Goal: Transaction & Acquisition: Obtain resource

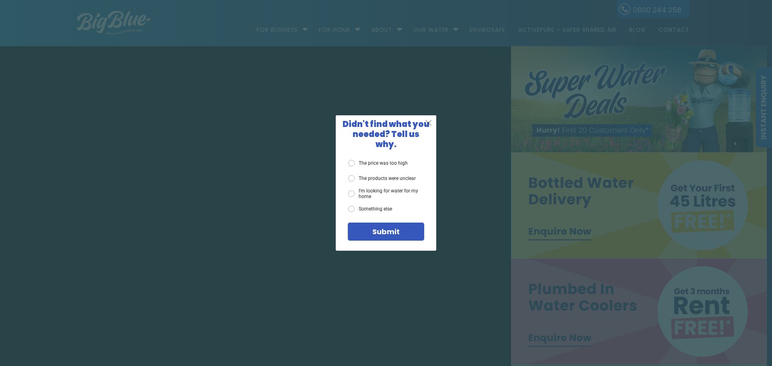
click at [429, 124] on span "X" at bounding box center [428, 123] width 7 height 10
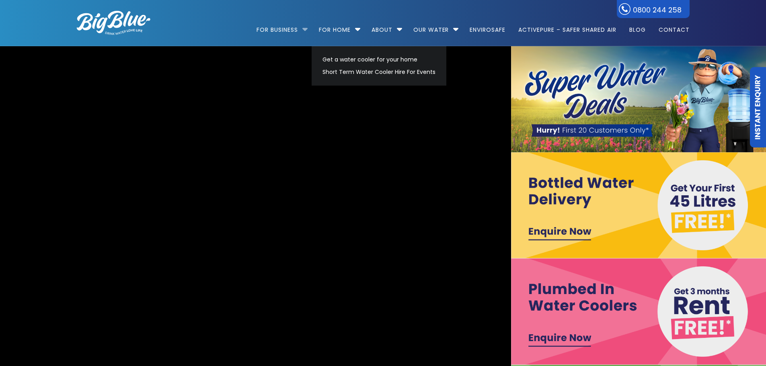
click at [301, 29] on li "For Business Bottled Water Delivery Plumbed in Water Coolers Fill Your Own Cool…" at bounding box center [283, 26] width 55 height 46
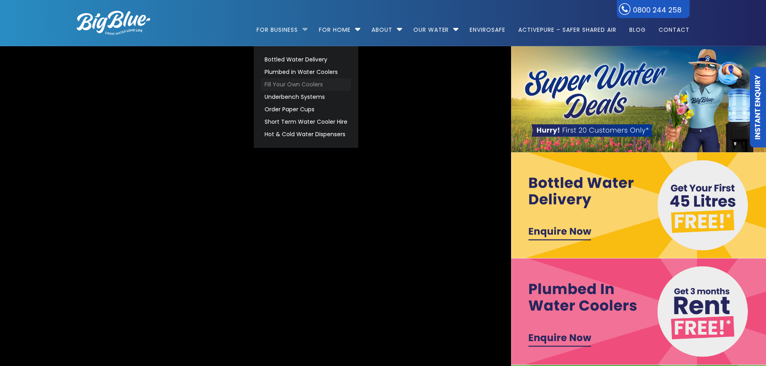
click at [282, 80] on link "Fill Your Own Coolers" at bounding box center [306, 84] width 90 height 12
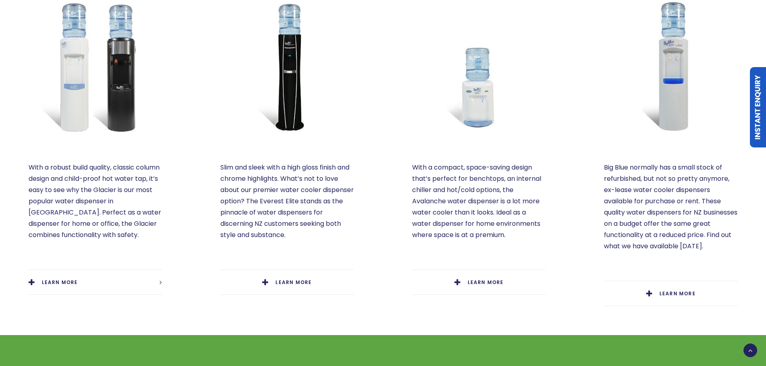
scroll to position [482, 0]
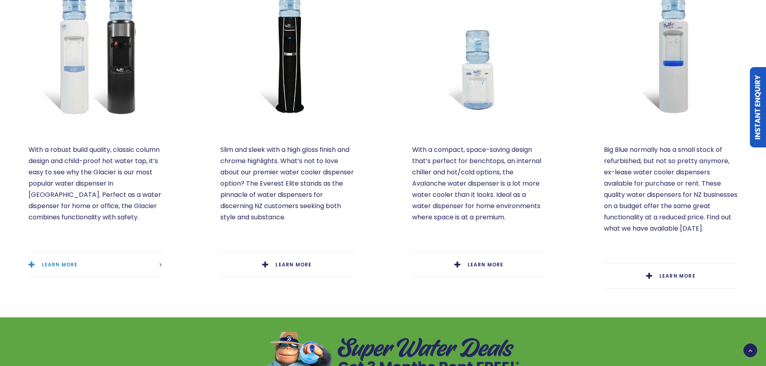
click at [105, 252] on link "LEARN MORE" at bounding box center [95, 264] width 133 height 25
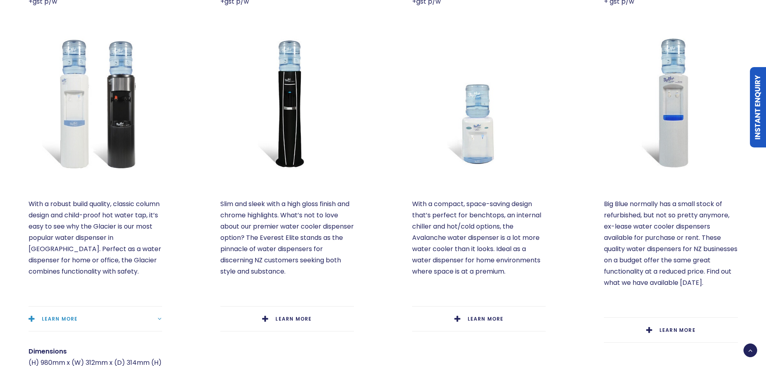
scroll to position [442, 0]
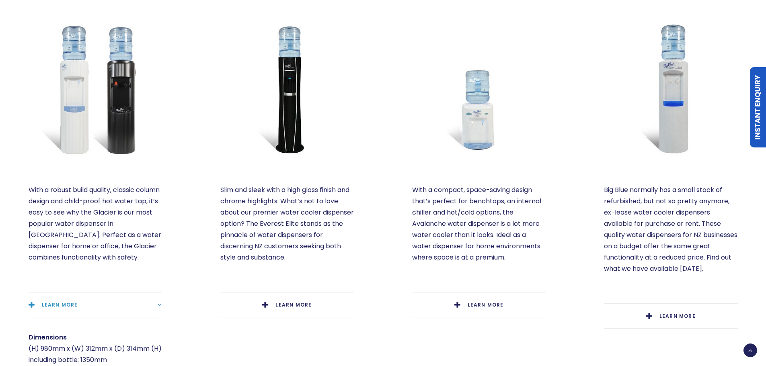
click at [29, 293] on link "LEARN MORE" at bounding box center [95, 305] width 133 height 25
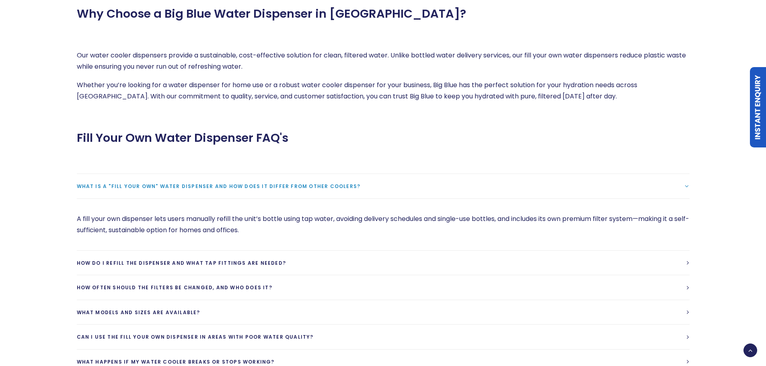
scroll to position [1769, 0]
